Goal: Book appointment/travel/reservation

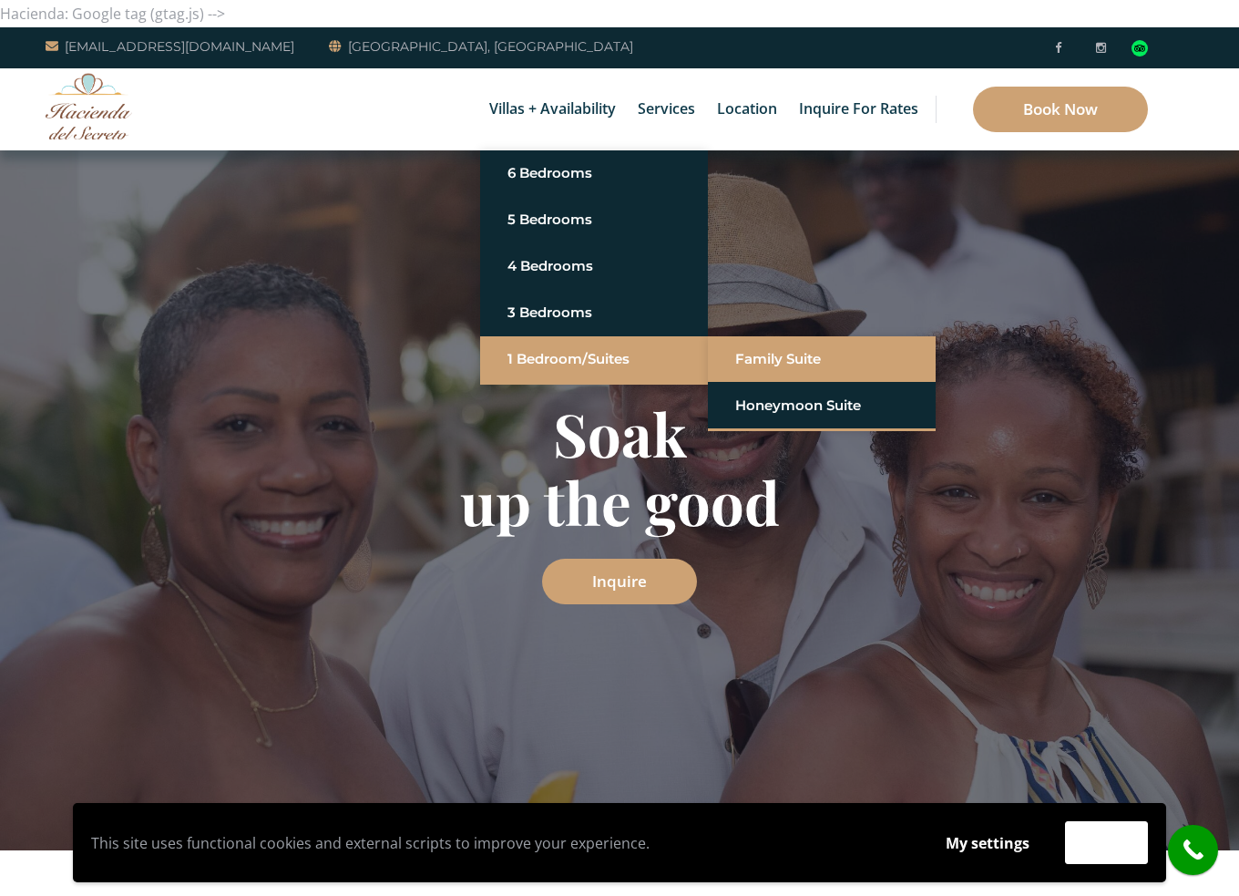
click at [769, 365] on link "Family Suite" at bounding box center [821, 359] width 173 height 33
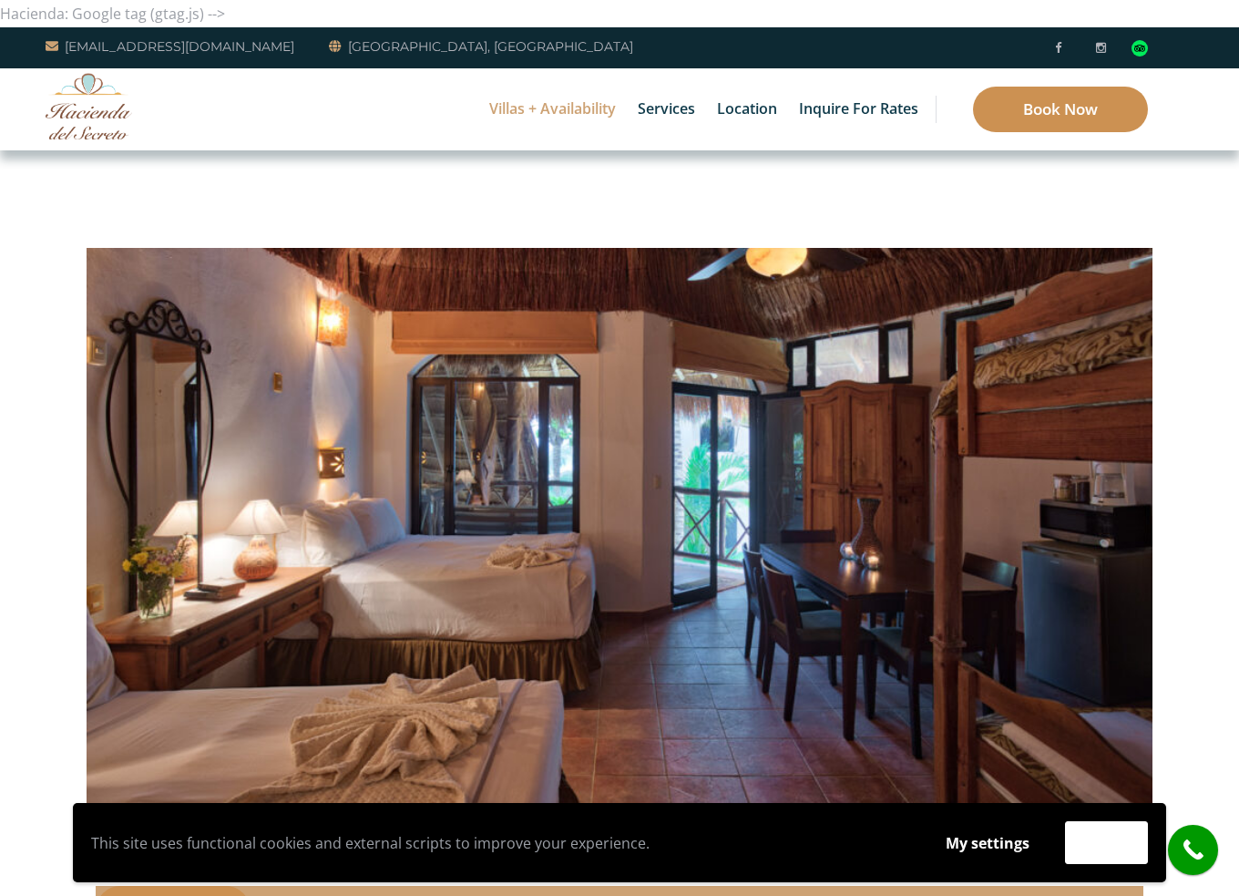
click at [1068, 112] on link "Book Now" at bounding box center [1060, 110] width 175 height 46
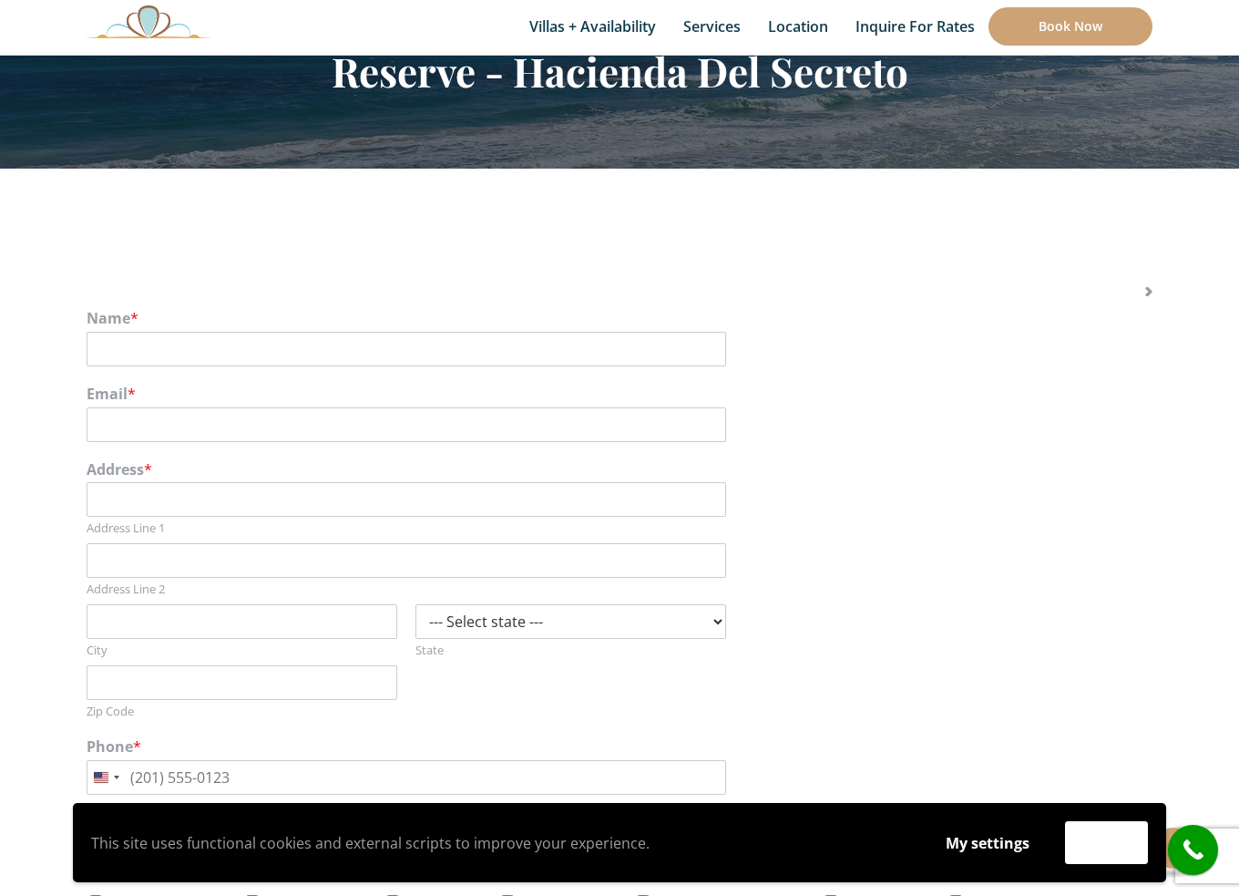
scroll to position [182, 0]
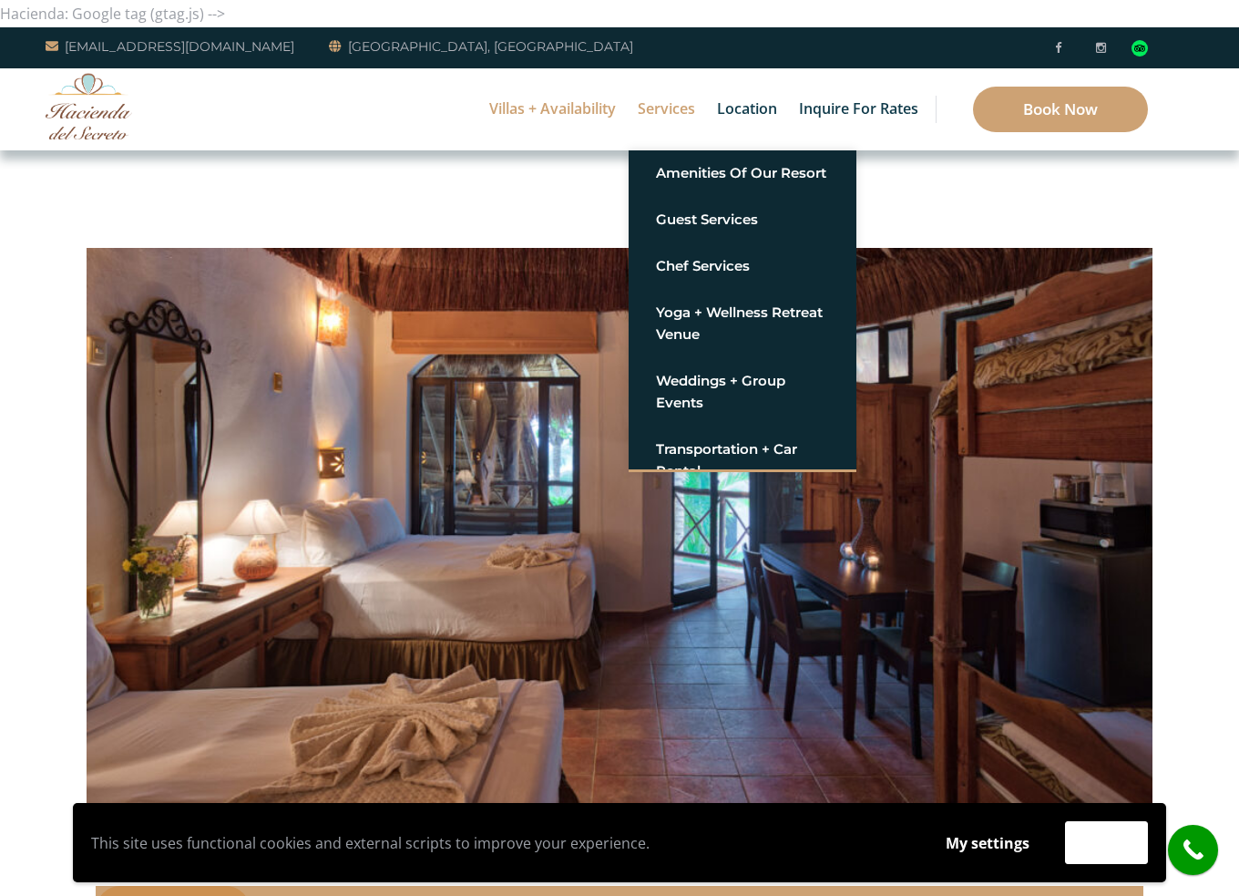
click at [671, 104] on link "Services" at bounding box center [667, 109] width 76 height 82
click at [673, 95] on link "Services" at bounding box center [667, 109] width 76 height 82
click at [675, 111] on link "Services" at bounding box center [667, 109] width 76 height 82
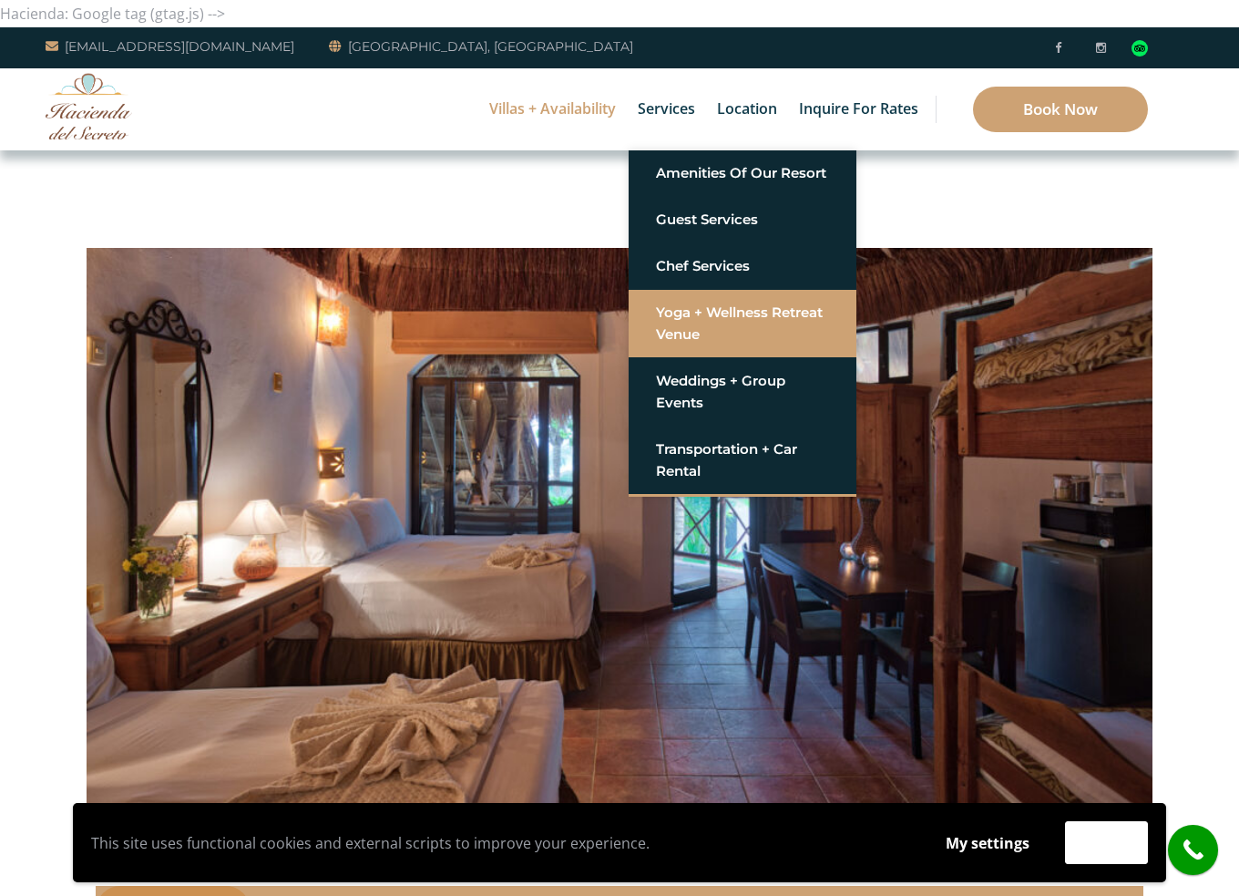
click at [755, 310] on link "Yoga + Wellness Retreat Venue" at bounding box center [742, 323] width 173 height 55
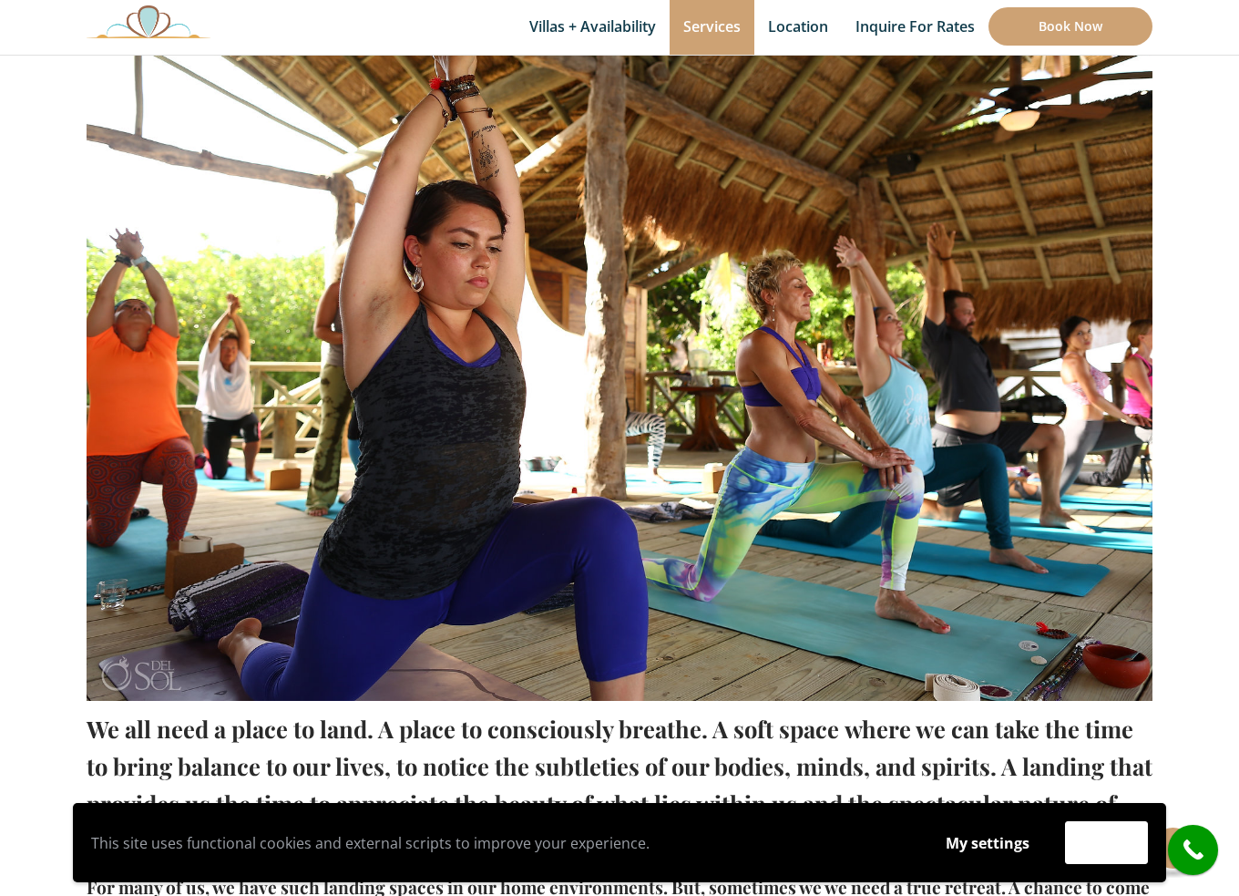
scroll to position [273, 0]
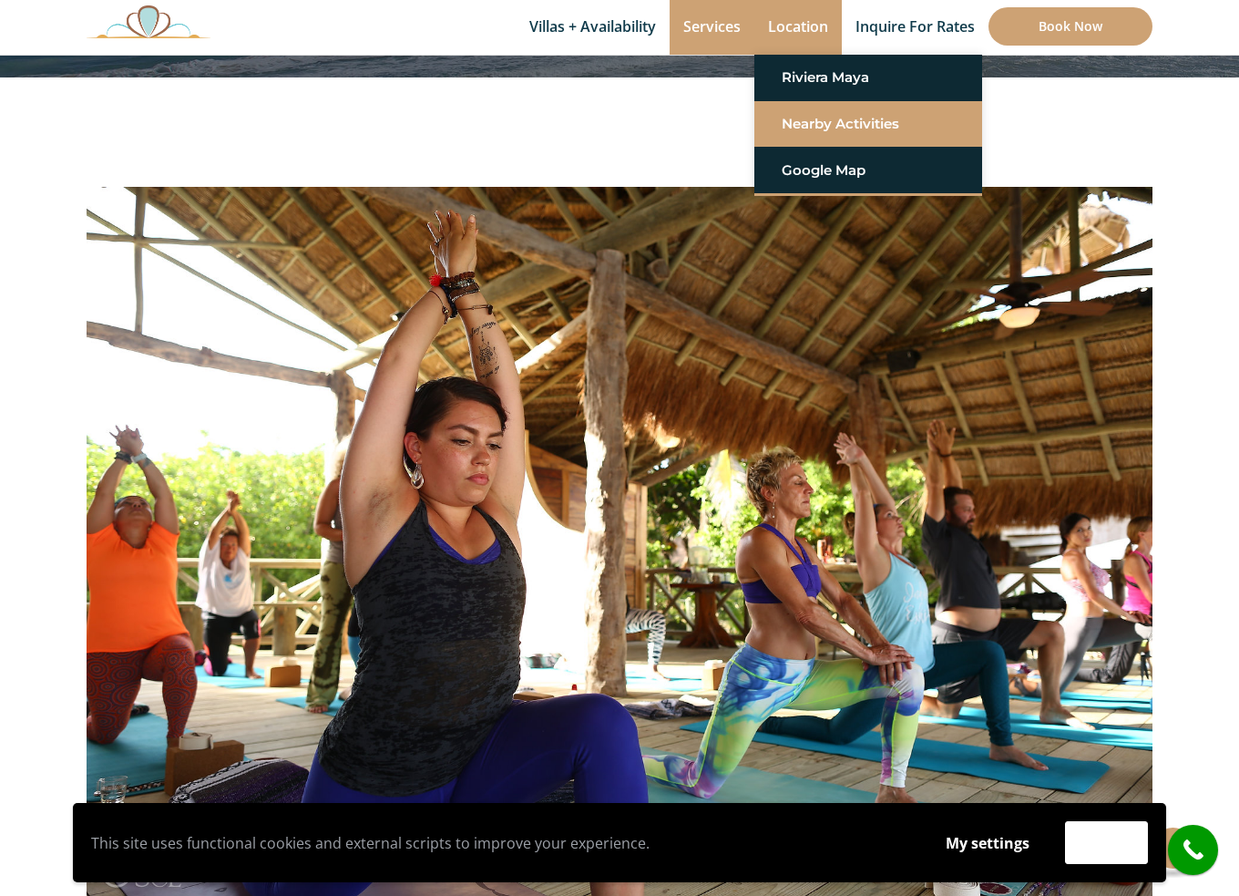
click at [807, 123] on link "Nearby Activities" at bounding box center [868, 124] width 173 height 33
